Goal: Task Accomplishment & Management: Complete application form

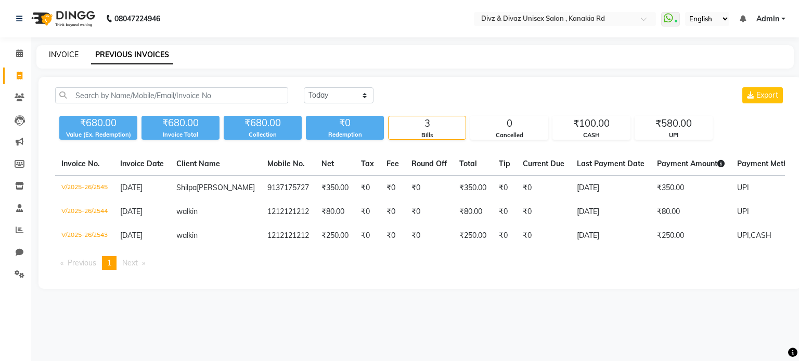
click at [63, 51] on link "INVOICE" at bounding box center [64, 54] width 30 height 9
select select "service"
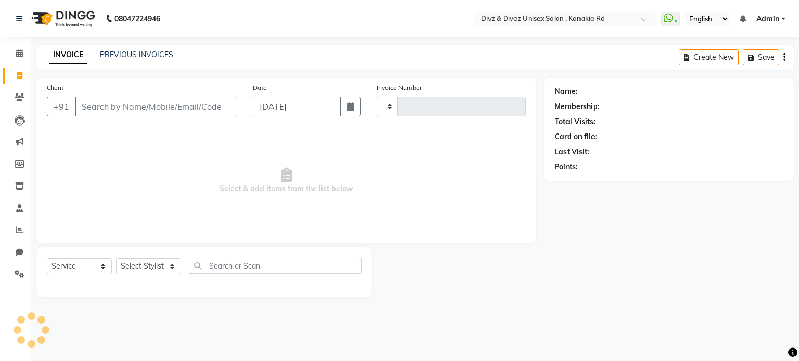
type input "2546"
select select "7588"
click at [89, 108] on input "Client" at bounding box center [156, 107] width 162 height 20
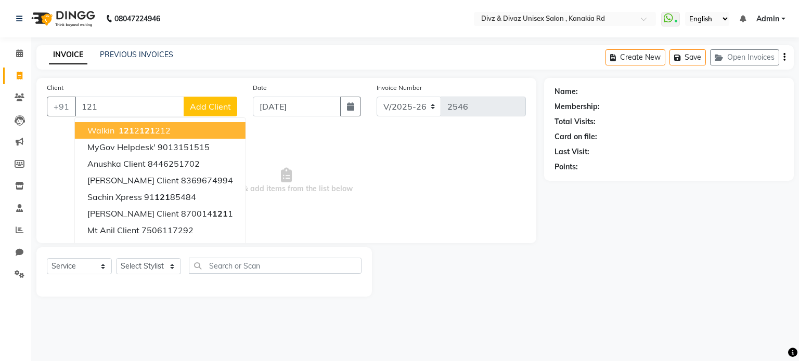
click at [139, 128] on span "121" at bounding box center [147, 130] width 16 height 10
type input "1212121212"
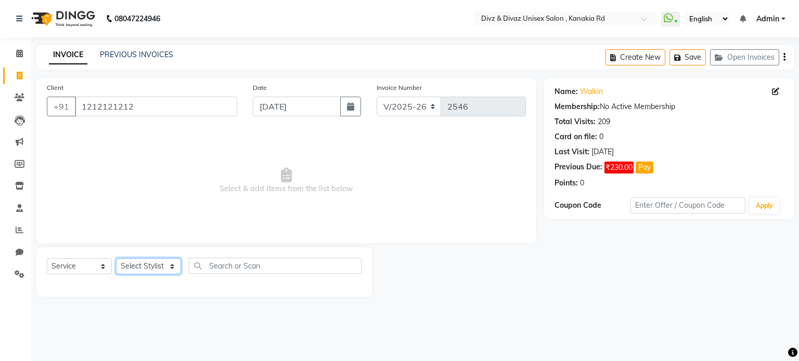
click at [171, 268] on select "Select Stylist [PERSON_NAME] Kailash Prem [PERSON_NAME]" at bounding box center [148, 266] width 65 height 16
select select "67339"
click at [116, 259] on select "Select Stylist [PERSON_NAME] Kailash Prem [PERSON_NAME]" at bounding box center [148, 266] width 65 height 16
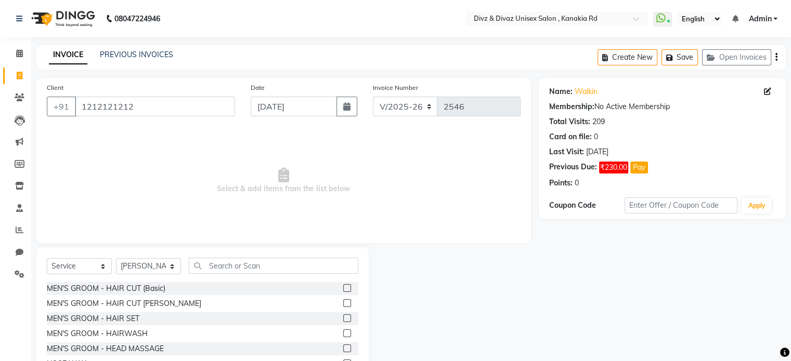
click at [343, 289] on label at bounding box center [347, 288] width 8 height 8
click at [343, 289] on input "checkbox" at bounding box center [346, 288] width 7 height 7
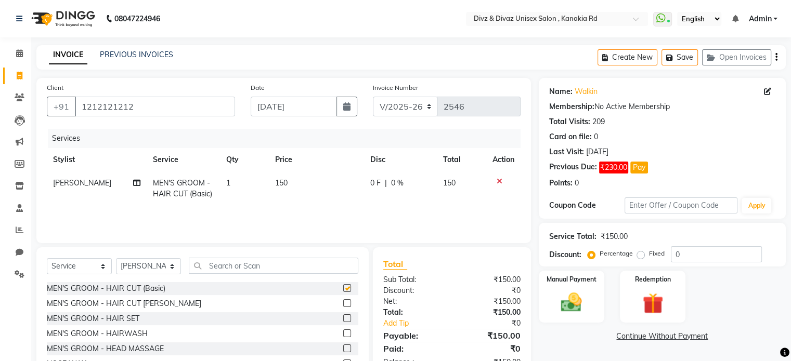
checkbox input "false"
click at [329, 266] on input "text" at bounding box center [273, 266] width 169 height 16
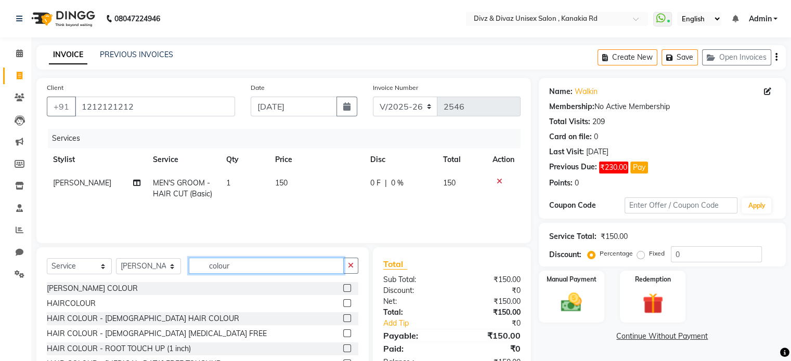
type input "colour"
click at [343, 301] on label at bounding box center [347, 303] width 8 height 8
click at [343, 301] on input "checkbox" at bounding box center [346, 303] width 7 height 7
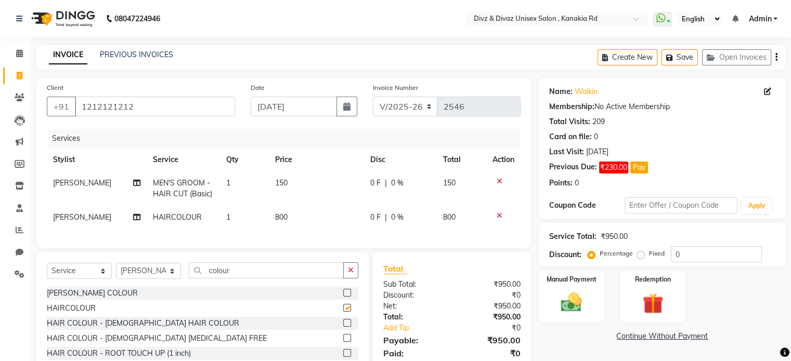
checkbox input "false"
click at [288, 221] on td "800" at bounding box center [316, 217] width 95 height 23
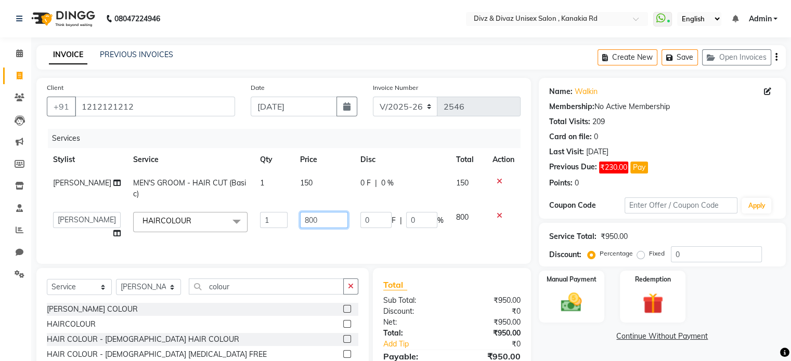
click at [315, 216] on input "800" at bounding box center [324, 220] width 48 height 16
type input "8"
type input "500"
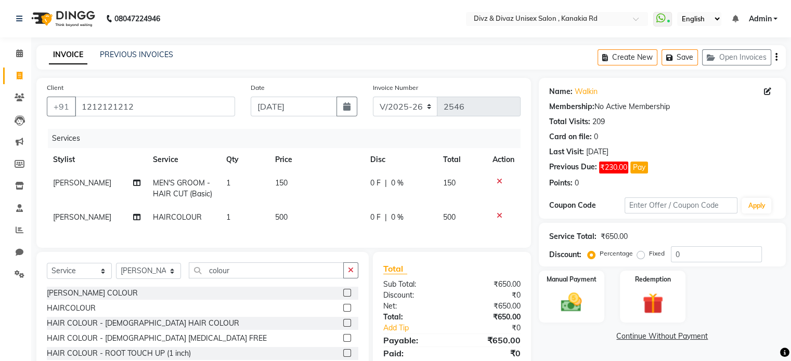
click at [456, 218] on td "500" at bounding box center [461, 217] width 49 height 23
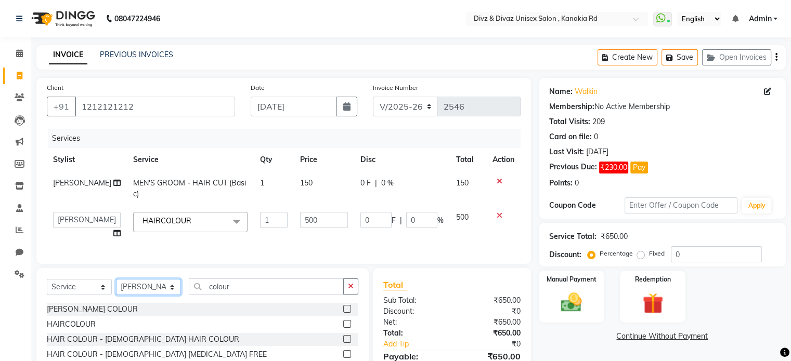
click at [171, 295] on select "Select Stylist [PERSON_NAME] Kailash Prem [PERSON_NAME]" at bounding box center [148, 287] width 65 height 16
select select "67195"
click at [116, 288] on select "Select Stylist [PERSON_NAME] Kailash Prem [PERSON_NAME]" at bounding box center [148, 287] width 65 height 16
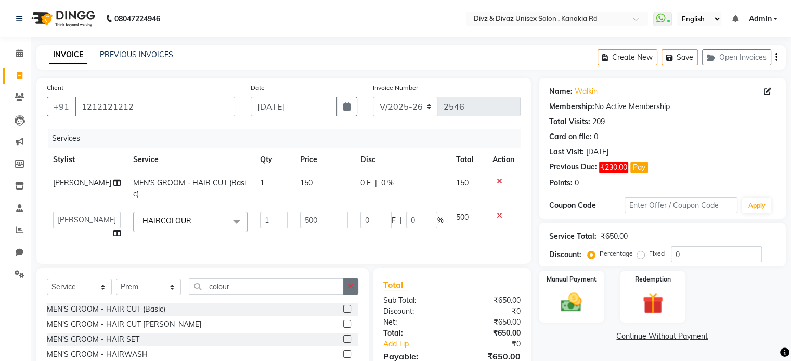
click at [347, 295] on button "button" at bounding box center [350, 287] width 15 height 16
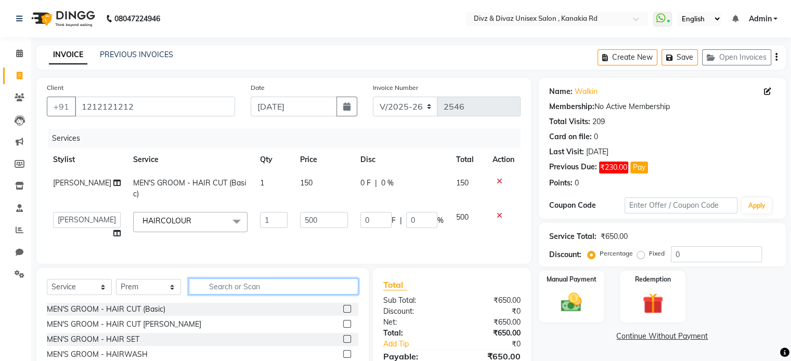
click at [343, 295] on input "text" at bounding box center [273, 287] width 169 height 16
type input "[PERSON_NAME]"
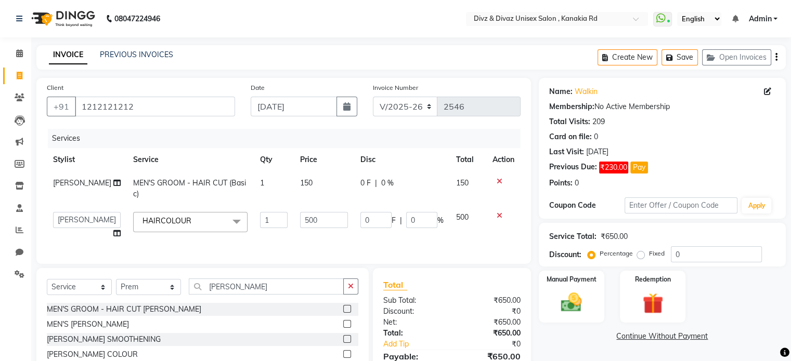
click at [347, 328] on label at bounding box center [347, 324] width 8 height 8
click at [347, 328] on input "checkbox" at bounding box center [346, 324] width 7 height 7
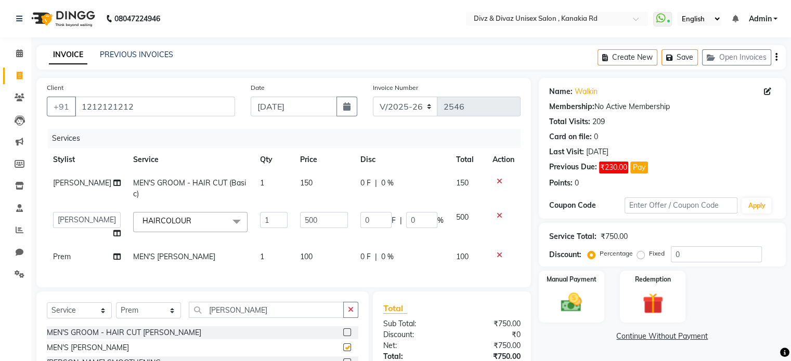
checkbox input "false"
click at [355, 318] on button "button" at bounding box center [350, 310] width 15 height 16
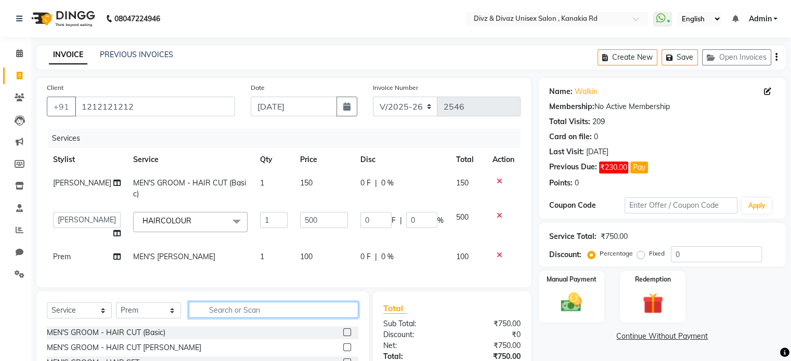
click at [343, 316] on input "text" at bounding box center [273, 310] width 169 height 16
type input "wax"
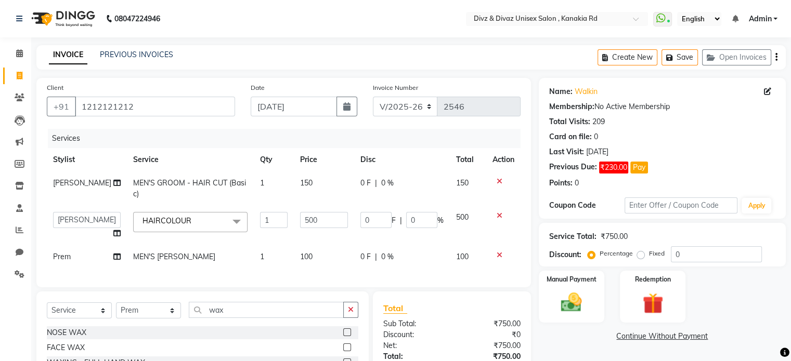
click at [343, 336] on label at bounding box center [347, 333] width 8 height 8
click at [343, 336] on input "checkbox" at bounding box center [346, 333] width 7 height 7
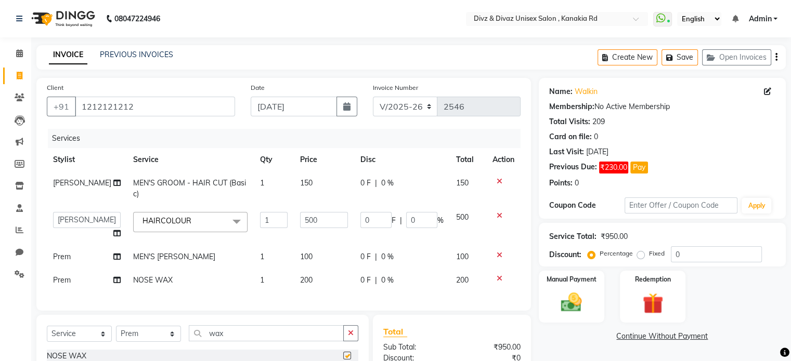
checkbox input "false"
click at [591, 296] on div "Manual Payment" at bounding box center [571, 297] width 68 height 54
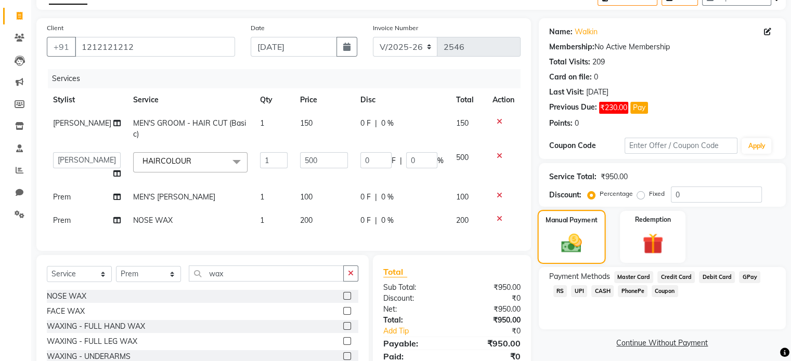
scroll to position [62, 0]
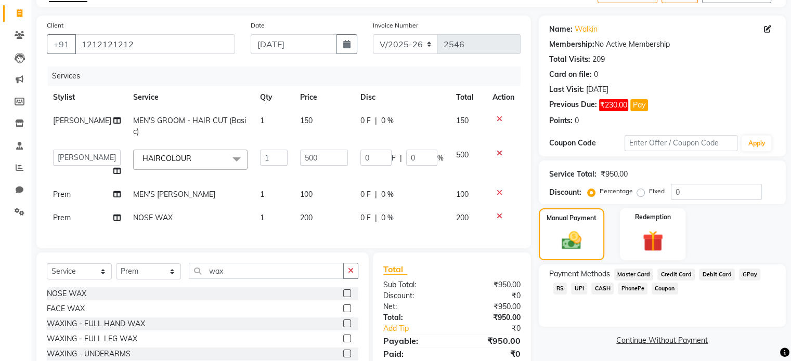
click at [571, 289] on span "UPI" at bounding box center [579, 289] width 16 height 12
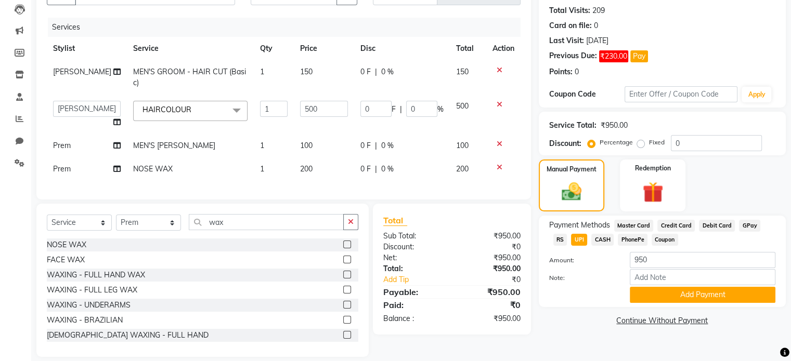
scroll to position [125, 0]
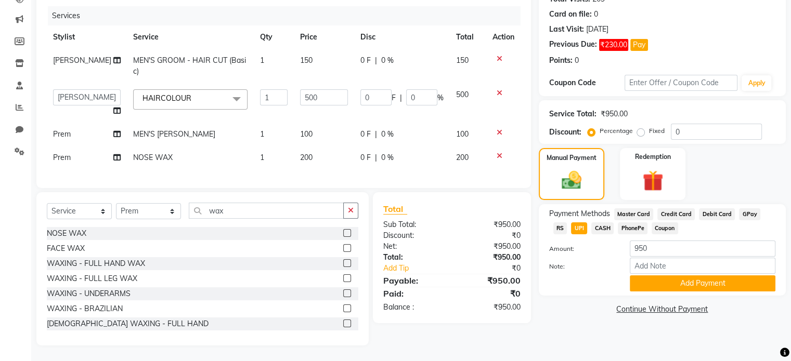
click at [591, 226] on span "CASH" at bounding box center [602, 229] width 22 height 12
click at [675, 286] on button "Add Payment" at bounding box center [703, 284] width 146 height 16
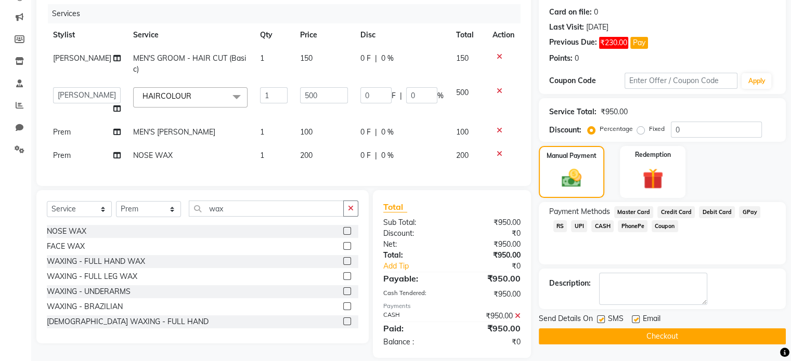
scroll to position [145, 0]
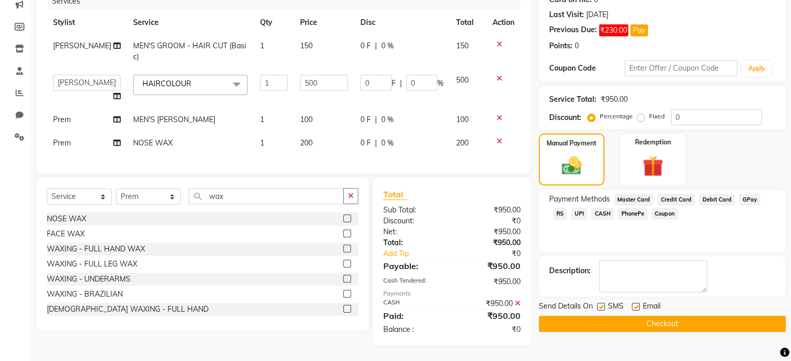
click at [647, 316] on button "Checkout" at bounding box center [662, 324] width 247 height 16
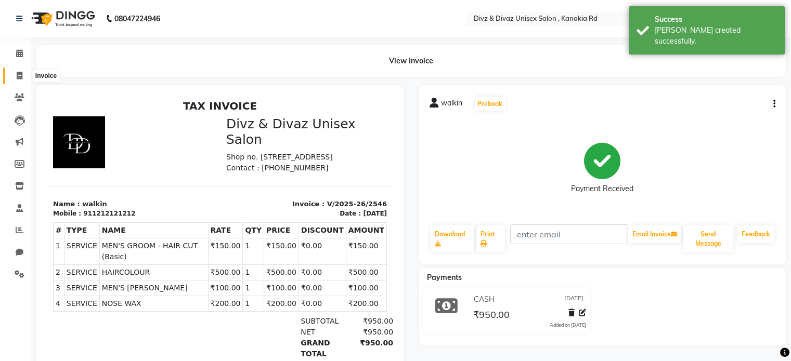
click at [15, 74] on span at bounding box center [19, 76] width 18 height 12
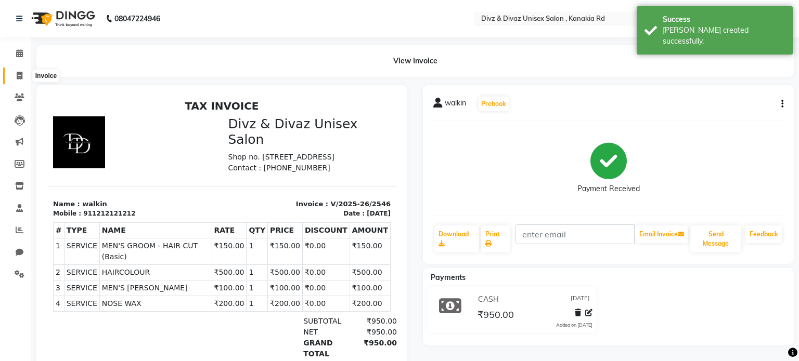
select select "7588"
select select "service"
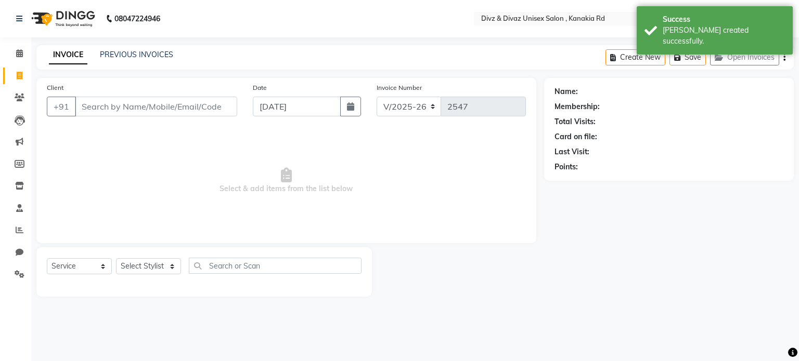
click at [84, 100] on input "Client" at bounding box center [156, 107] width 162 height 20
type input "s"
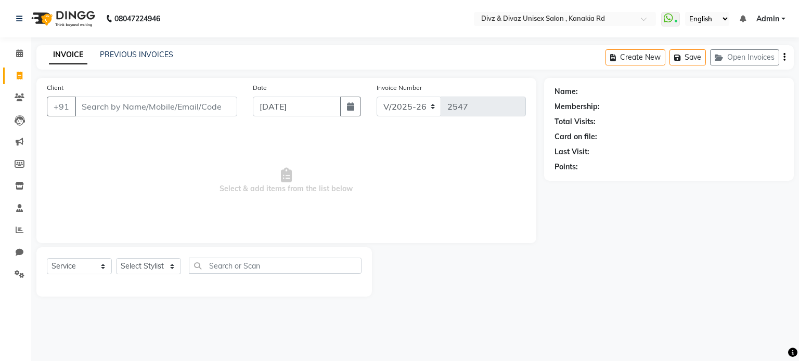
click at [120, 110] on input "Client" at bounding box center [156, 107] width 162 height 20
type input "s"
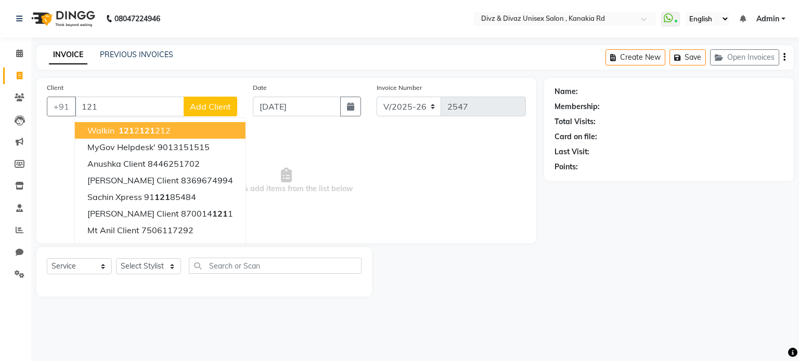
click at [124, 132] on span "121" at bounding box center [127, 130] width 16 height 10
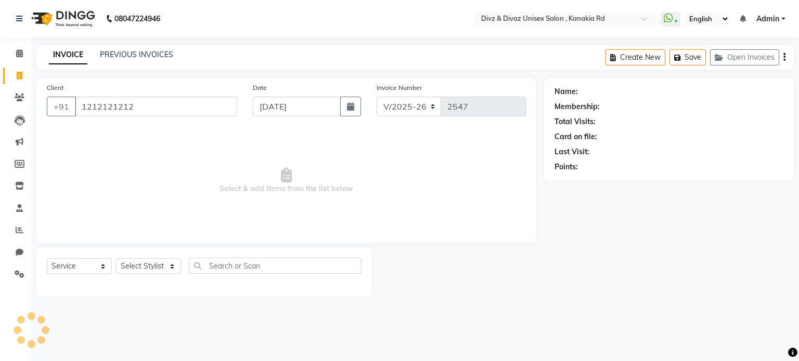
type input "1212121212"
click at [154, 264] on select "Select Stylist [PERSON_NAME] Kailash Prem [PERSON_NAME]" at bounding box center [148, 266] width 65 height 16
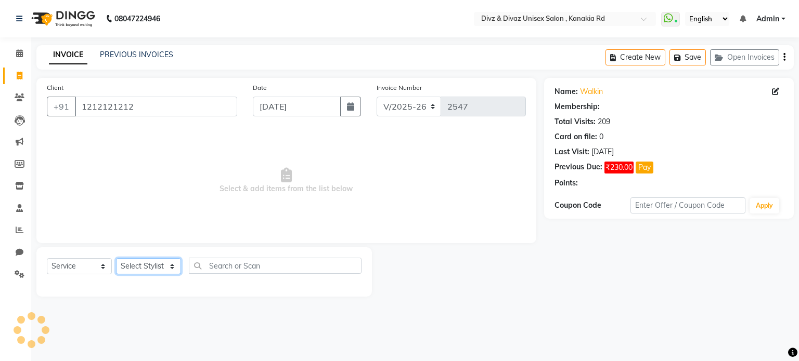
select select "67339"
click at [116, 259] on select "Select Stylist [PERSON_NAME] Kailash Prem [PERSON_NAME]" at bounding box center [148, 266] width 65 height 16
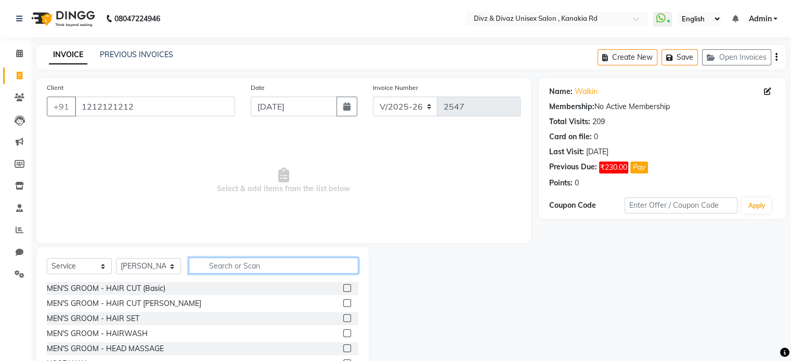
click at [277, 264] on input "text" at bounding box center [273, 266] width 169 height 16
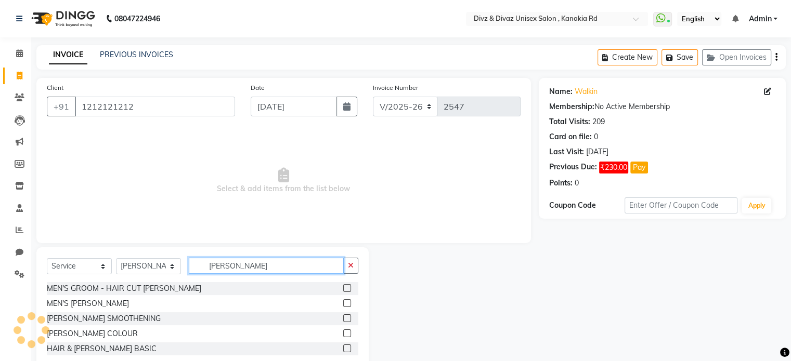
type input "[PERSON_NAME]"
click at [347, 302] on label at bounding box center [347, 303] width 8 height 8
click at [347, 302] on input "checkbox" at bounding box center [346, 303] width 7 height 7
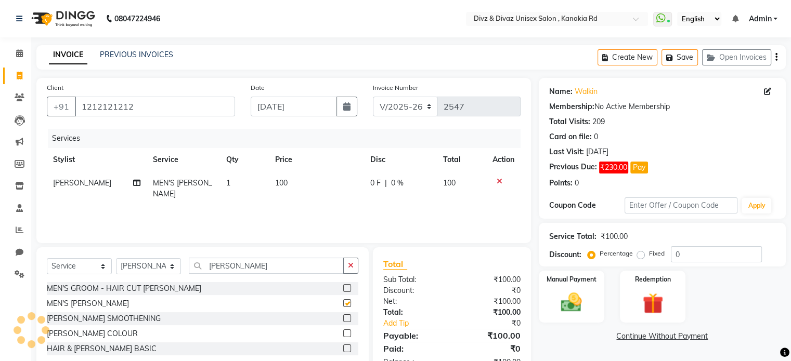
checkbox input "false"
click at [546, 289] on div "Manual Payment" at bounding box center [571, 297] width 68 height 54
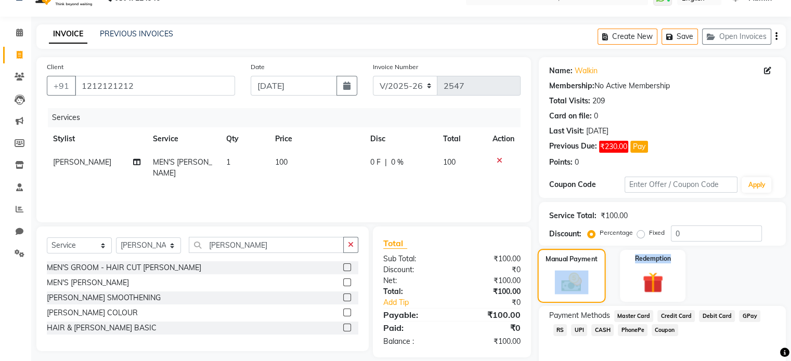
click at [546, 289] on div "Manual Payment" at bounding box center [571, 276] width 68 height 54
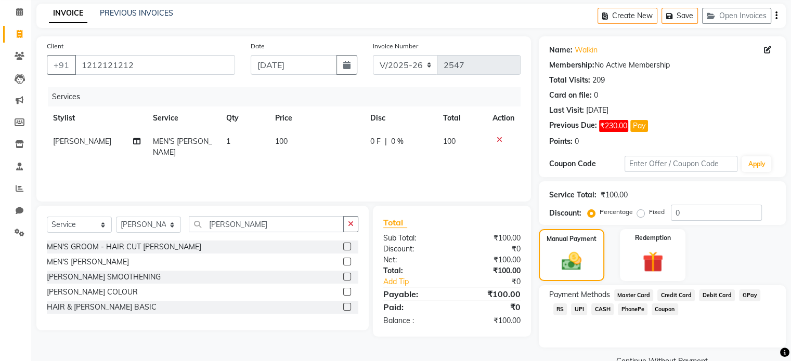
click at [571, 307] on span "UPI" at bounding box center [579, 310] width 16 height 12
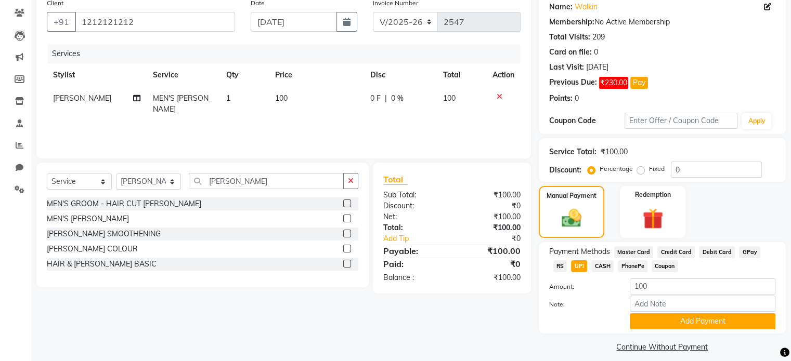
scroll to position [95, 0]
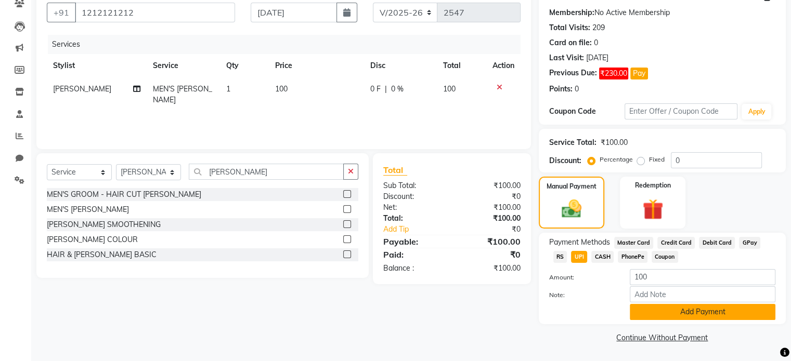
click at [691, 315] on button "Add Payment" at bounding box center [703, 312] width 146 height 16
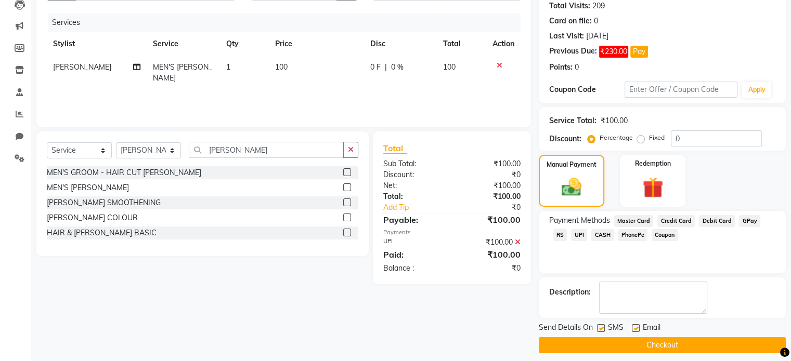
scroll to position [123, 0]
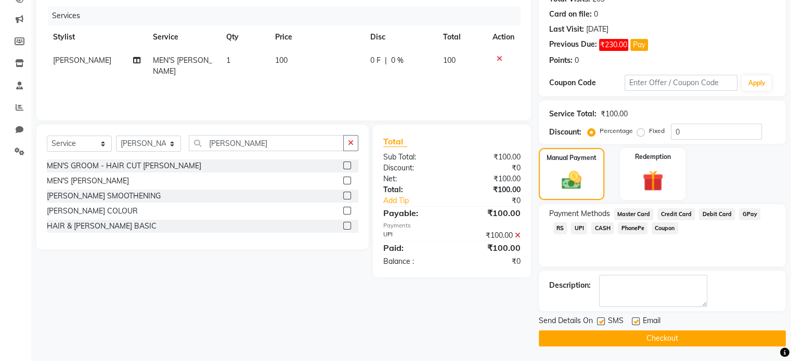
click at [672, 341] on button "Checkout" at bounding box center [662, 339] width 247 height 16
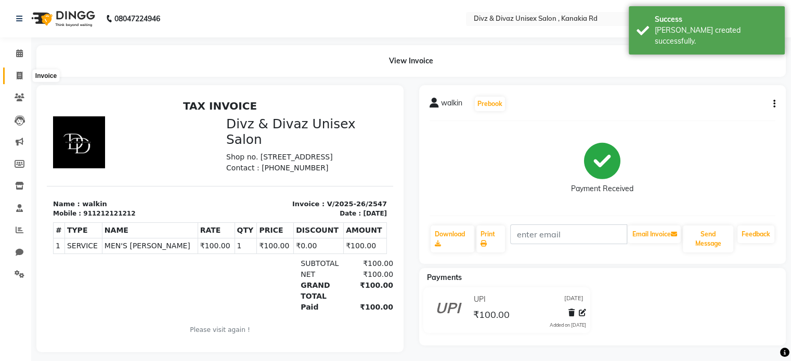
click at [19, 72] on icon at bounding box center [20, 76] width 6 height 8
select select "service"
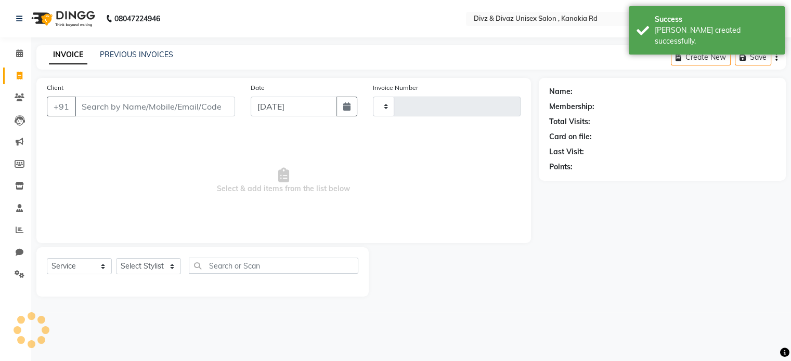
type input "2548"
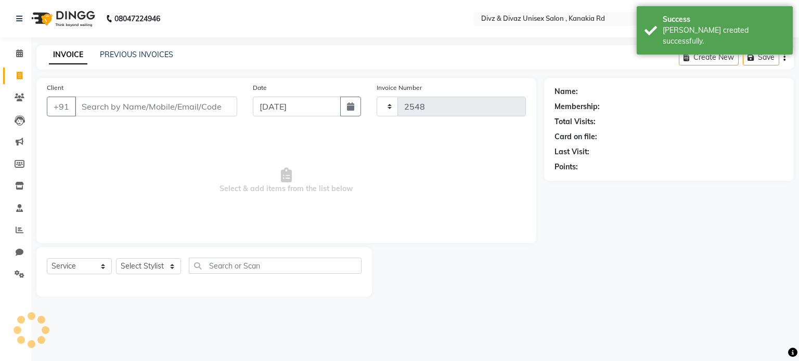
select select "7588"
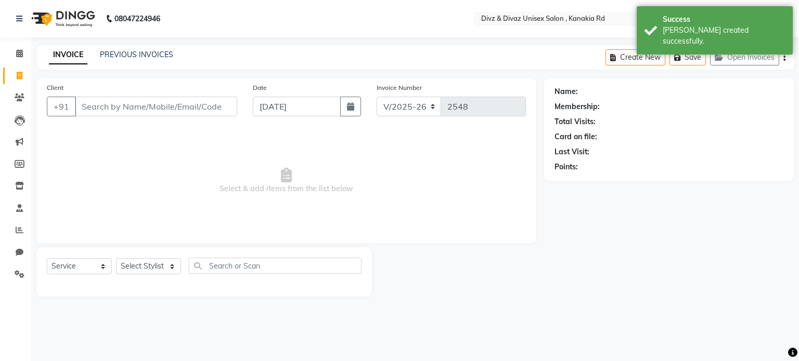
click at [143, 110] on input "Client" at bounding box center [156, 107] width 162 height 20
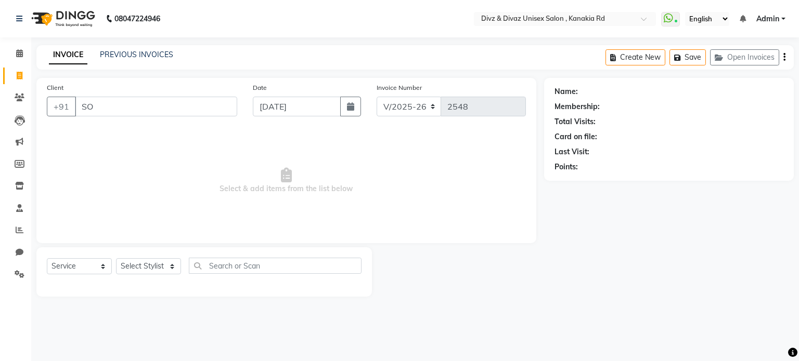
type input "S"
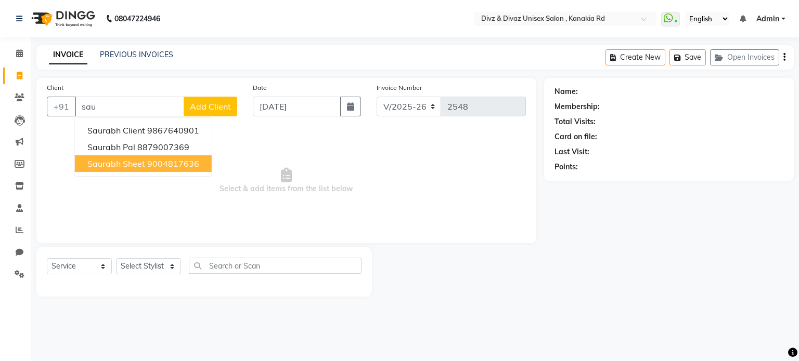
click at [177, 160] on ngb-highlight "9004817636" at bounding box center [173, 164] width 52 height 10
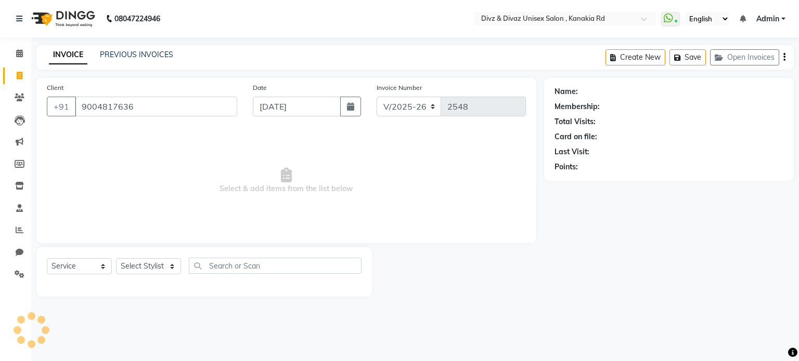
type input "9004817636"
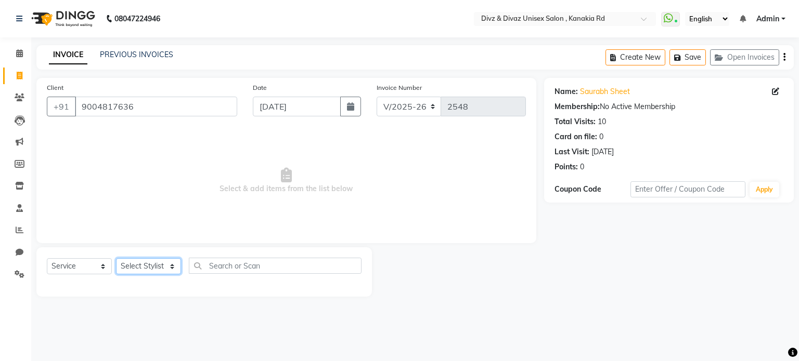
click at [161, 268] on select "Select Stylist [PERSON_NAME] Kailash Prem [PERSON_NAME]" at bounding box center [148, 266] width 65 height 16
select select "67195"
click at [116, 259] on select "Select Stylist [PERSON_NAME] Kailash Prem [PERSON_NAME]" at bounding box center [148, 266] width 65 height 16
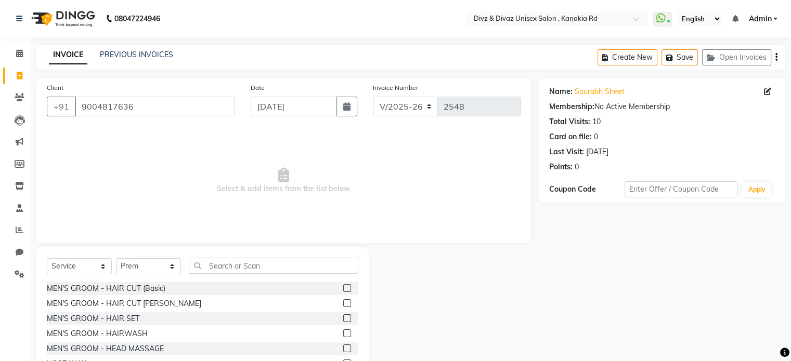
click at [343, 289] on label at bounding box center [347, 288] width 8 height 8
click at [343, 289] on input "checkbox" at bounding box center [346, 288] width 7 height 7
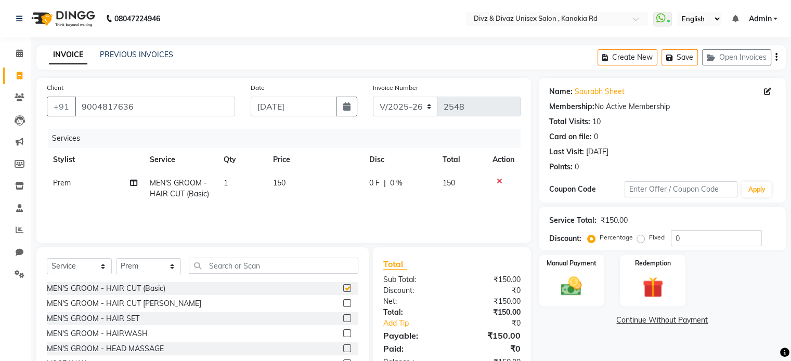
checkbox input "false"
click at [499, 179] on icon at bounding box center [499, 181] width 6 height 7
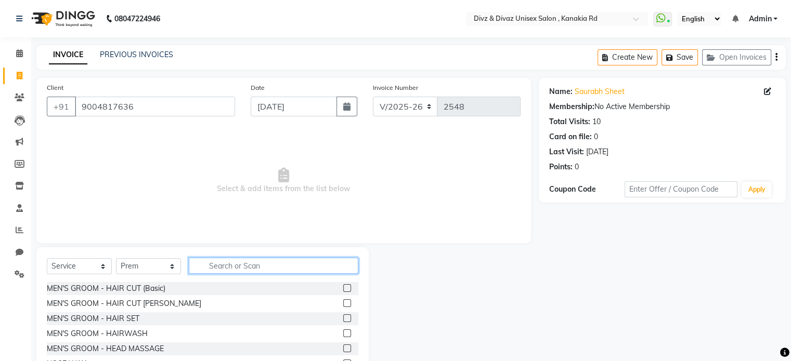
click at [322, 268] on input "text" at bounding box center [273, 266] width 169 height 16
type input "[PERSON_NAME]"
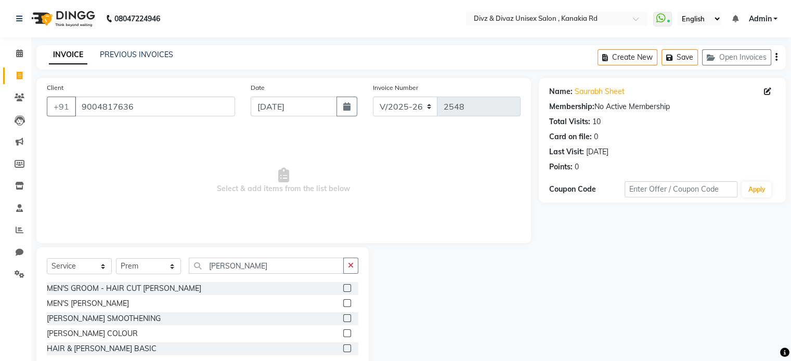
click at [346, 303] on label at bounding box center [347, 303] width 8 height 8
click at [346, 303] on input "checkbox" at bounding box center [346, 303] width 7 height 7
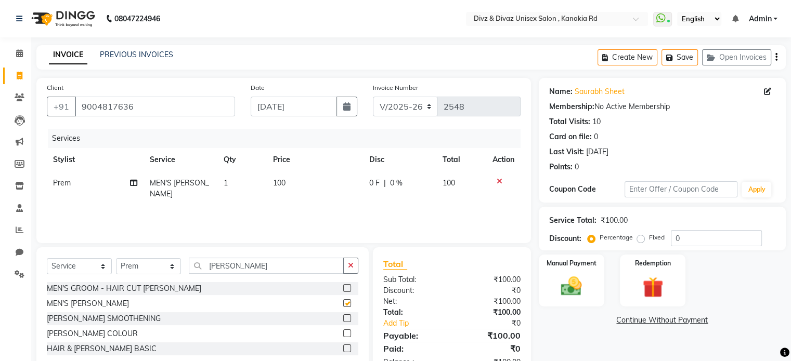
checkbox input "false"
click at [352, 262] on icon "button" at bounding box center [351, 265] width 6 height 7
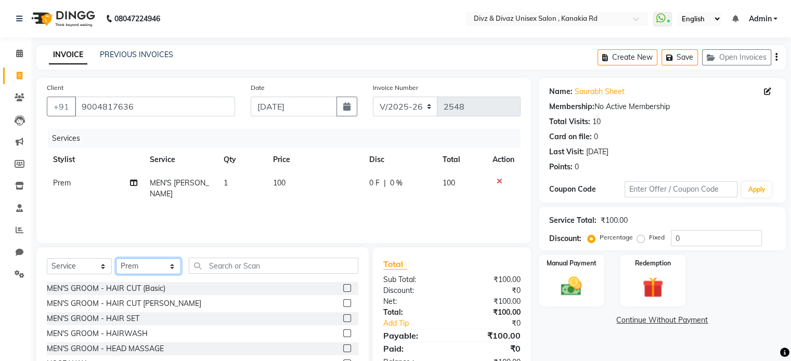
click at [171, 266] on select "Select Stylist [PERSON_NAME] Kailash Prem [PERSON_NAME]" at bounding box center [148, 266] width 65 height 16
select select "67339"
click at [116, 259] on select "Select Stylist [PERSON_NAME] Kailash Prem [PERSON_NAME]" at bounding box center [148, 266] width 65 height 16
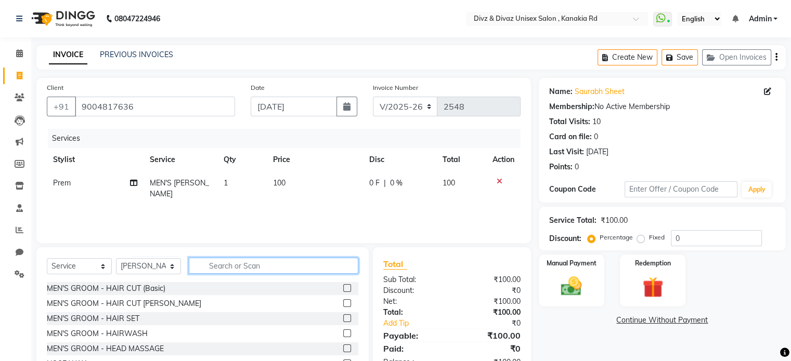
click at [270, 261] on input "text" at bounding box center [273, 266] width 169 height 16
click at [343, 285] on label at bounding box center [347, 288] width 8 height 8
click at [343, 285] on input "checkbox" at bounding box center [346, 288] width 7 height 7
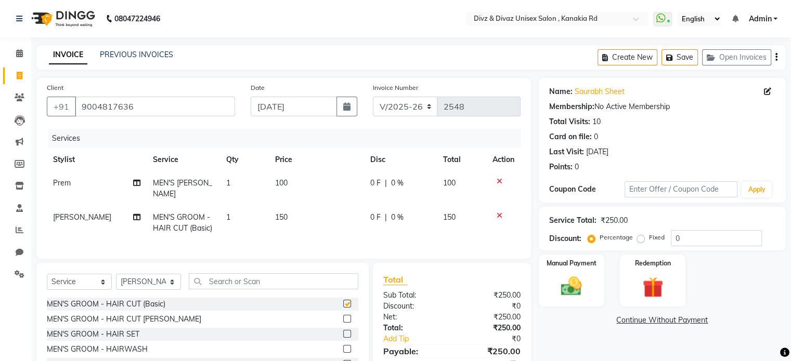
checkbox input "false"
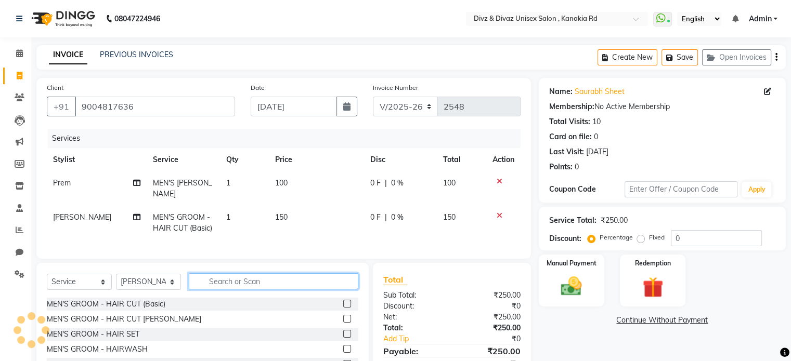
click at [323, 286] on input "text" at bounding box center [273, 281] width 169 height 16
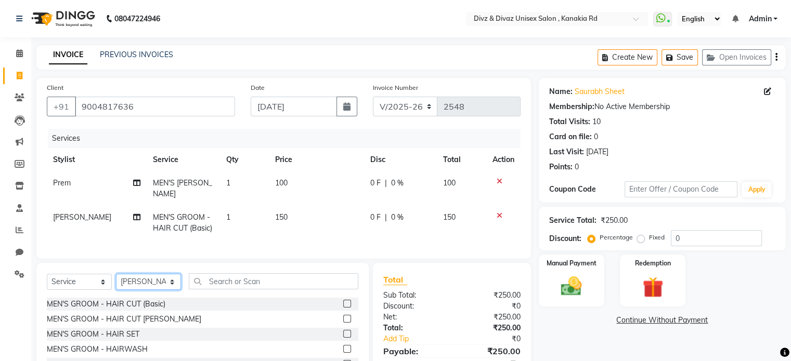
click at [172, 290] on select "Select Stylist [PERSON_NAME] Kailash Prem [PERSON_NAME]" at bounding box center [148, 282] width 65 height 16
click at [116, 283] on select "Select Stylist [PERSON_NAME] Kailash Prem [PERSON_NAME]" at bounding box center [148, 282] width 65 height 16
select select "70572"
click at [272, 290] on input "text" at bounding box center [273, 281] width 169 height 16
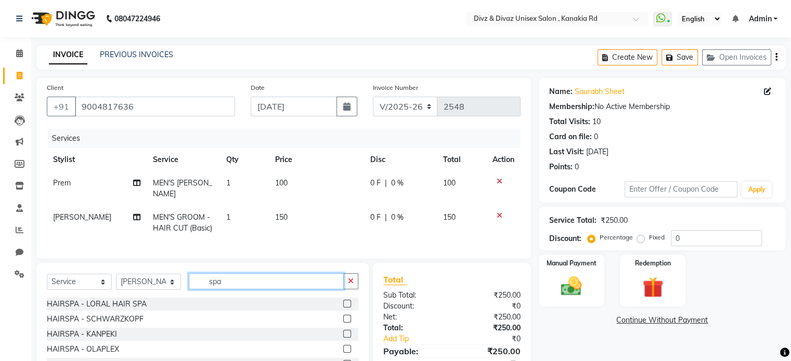
type input "spa"
click at [343, 323] on label at bounding box center [347, 319] width 8 height 8
click at [343, 323] on input "checkbox" at bounding box center [346, 319] width 7 height 7
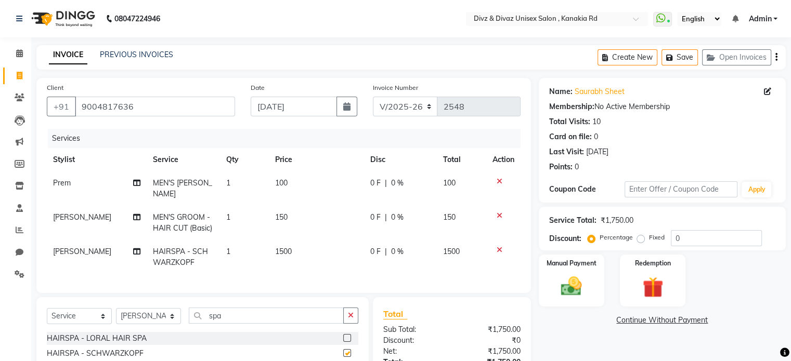
checkbox input "false"
click at [294, 252] on td "1500" at bounding box center [316, 257] width 95 height 34
select select "70572"
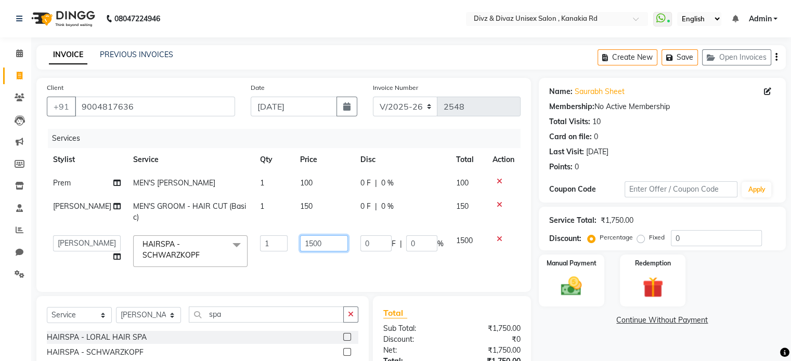
click at [324, 241] on input "1500" at bounding box center [324, 243] width 48 height 16
type input "1"
type input "700"
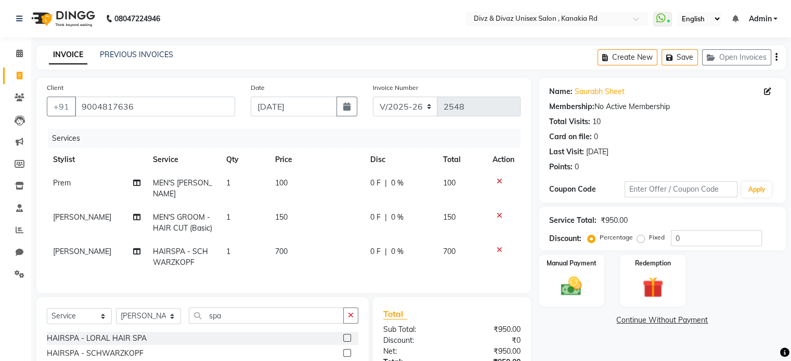
click at [466, 242] on td "700" at bounding box center [461, 257] width 49 height 34
select select "70572"
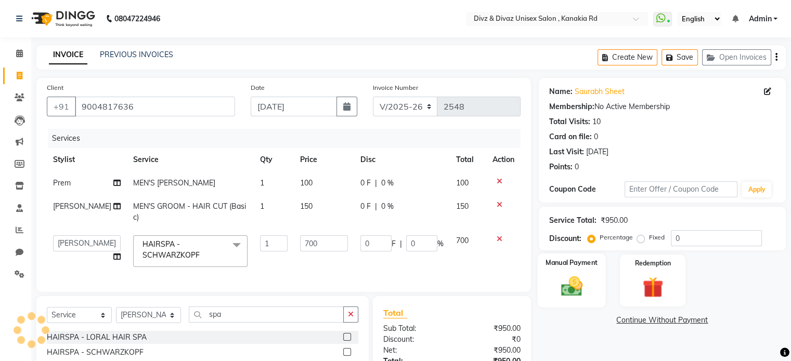
click at [560, 278] on img at bounding box center [571, 286] width 35 height 25
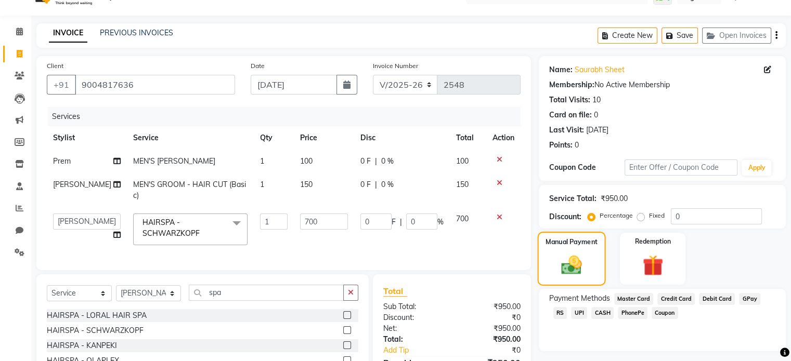
scroll to position [42, 0]
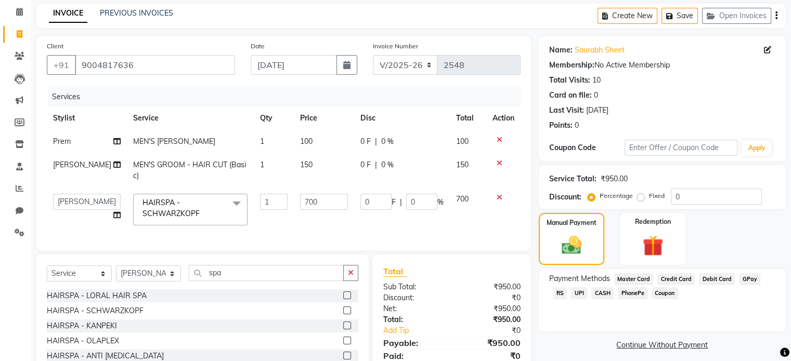
click at [571, 291] on span "UPI" at bounding box center [579, 293] width 16 height 12
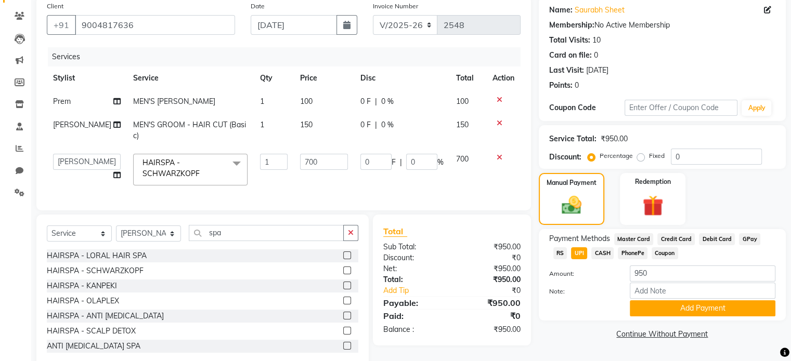
scroll to position [83, 0]
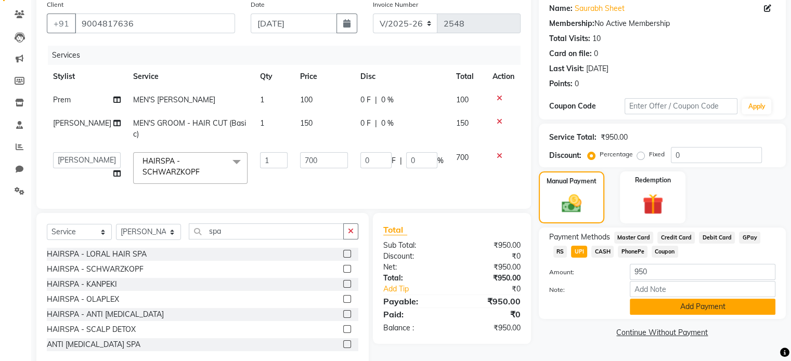
click at [677, 307] on button "Add Payment" at bounding box center [703, 307] width 146 height 16
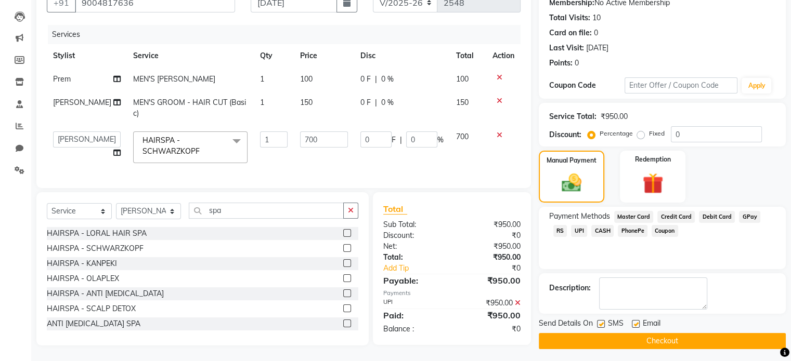
scroll to position [112, 0]
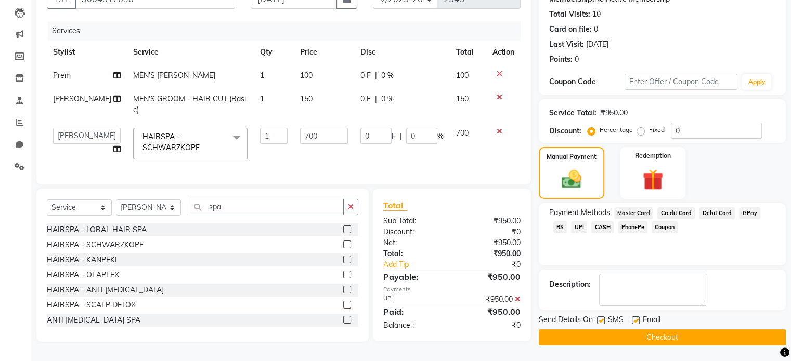
click at [658, 330] on button "Checkout" at bounding box center [662, 338] width 247 height 16
